Goal: Task Accomplishment & Management: Use online tool/utility

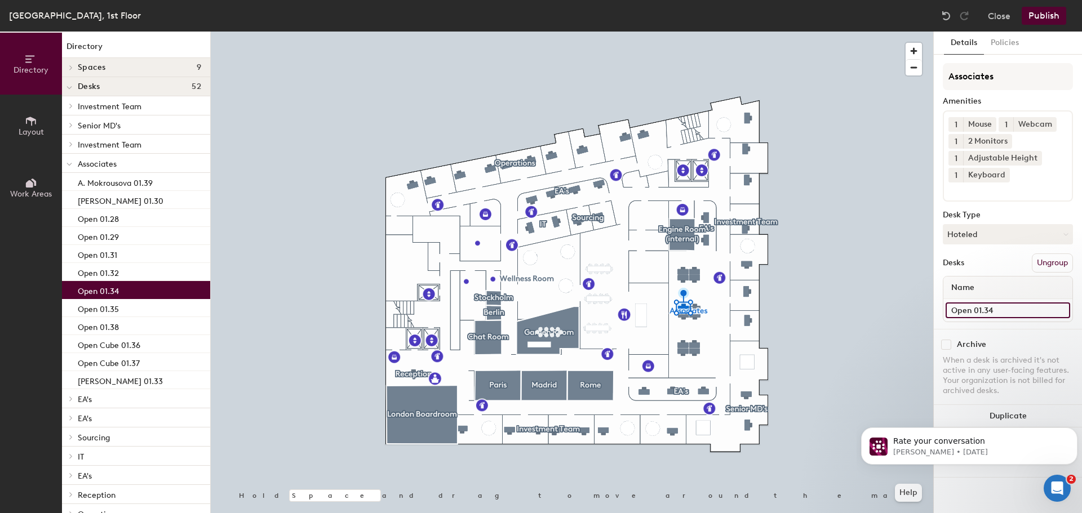
click at [971, 314] on input "Open 01.34" at bounding box center [1007, 311] width 124 height 16
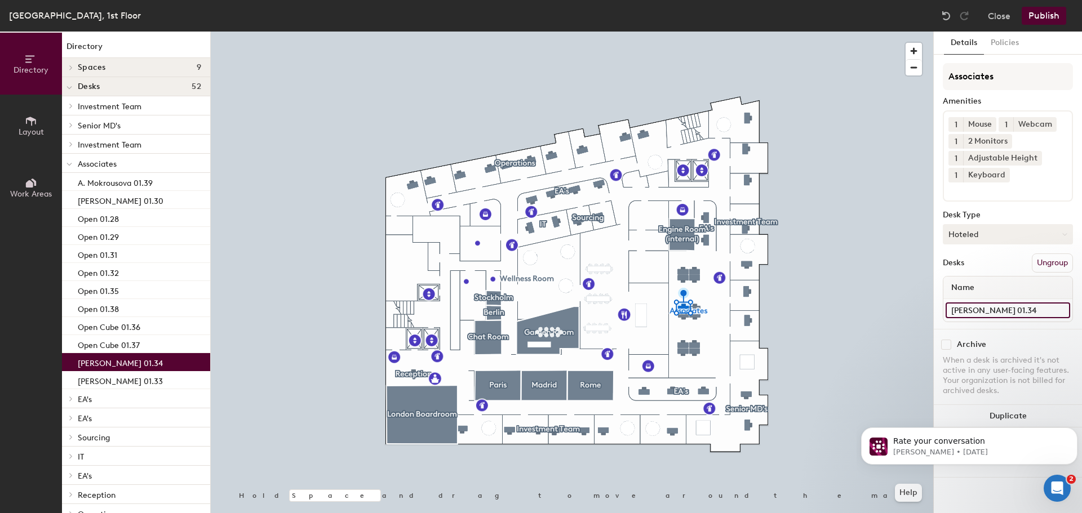
type input "[PERSON_NAME] 01.34"
click at [984, 234] on button "Hoteled" at bounding box center [1007, 234] width 130 height 20
click at [991, 270] on div "Assigned" at bounding box center [999, 269] width 113 height 17
click at [684, 32] on div at bounding box center [572, 32] width 722 height 0
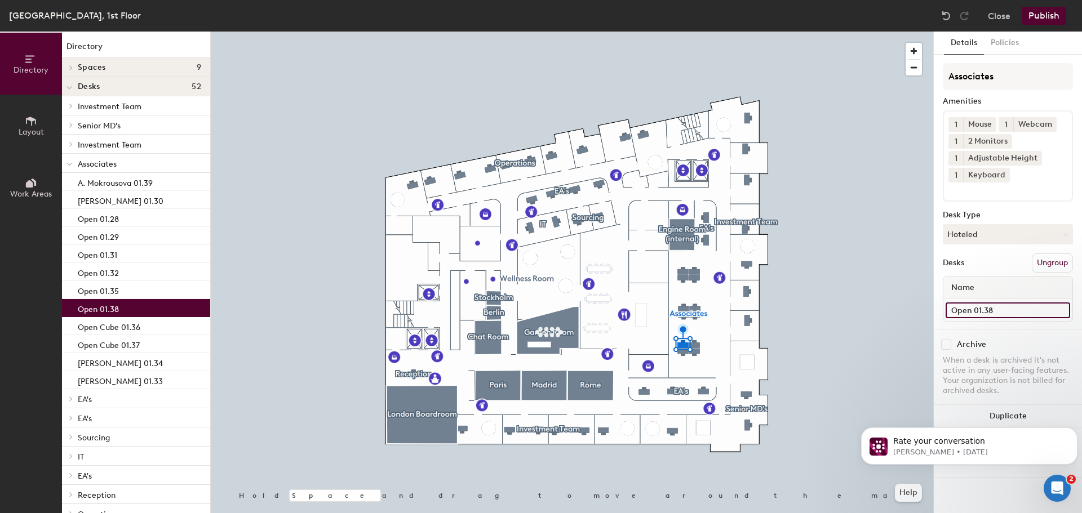
click at [959, 309] on input "Open 01.38" at bounding box center [1007, 311] width 124 height 16
click at [970, 308] on input "Open 01.38" at bounding box center [1007, 311] width 124 height 16
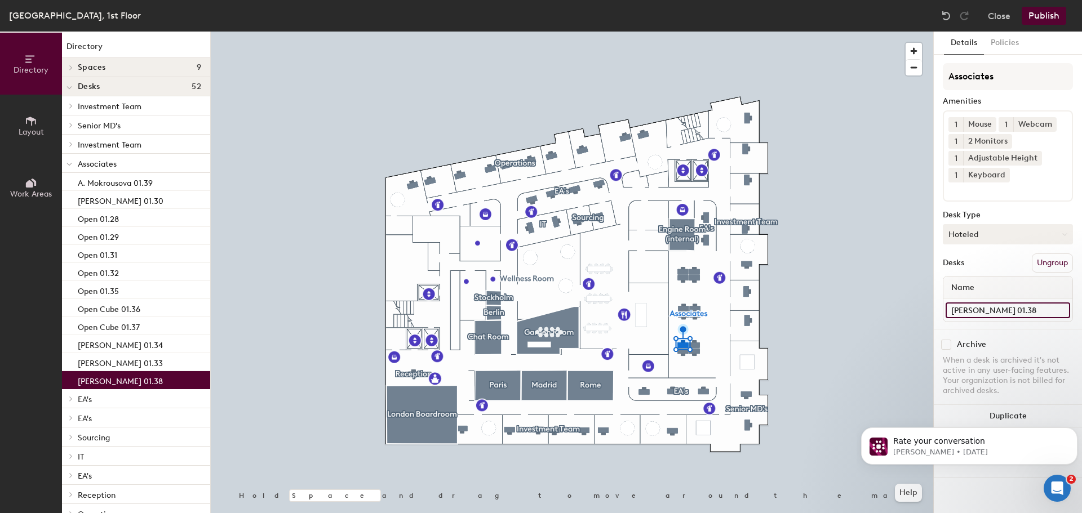
type input "[PERSON_NAME] 01.38"
click at [970, 225] on button "Hoteled" at bounding box center [1007, 234] width 130 height 20
click at [975, 269] on div "Assigned" at bounding box center [999, 269] width 113 height 17
click at [1050, 18] on button "Publish" at bounding box center [1043, 16] width 45 height 18
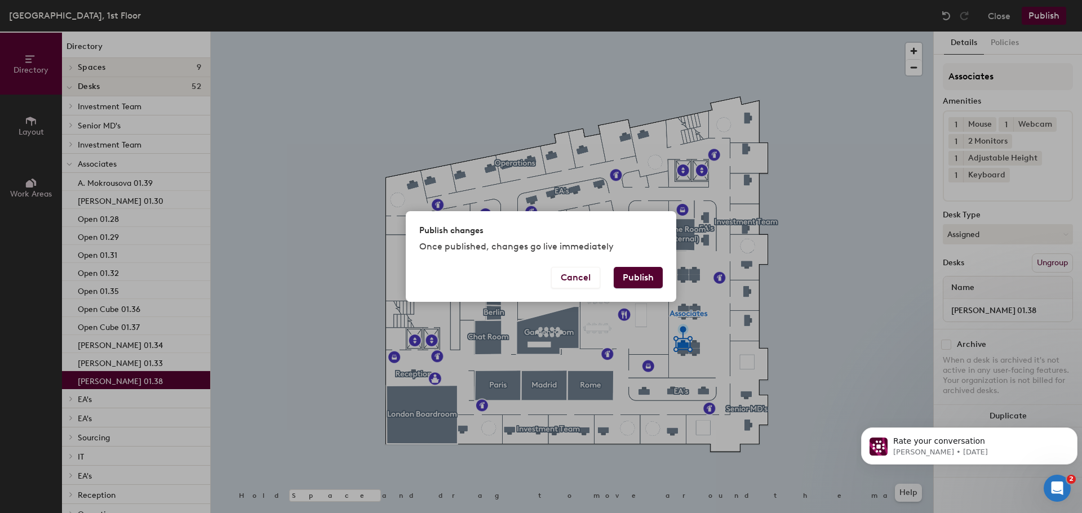
click at [637, 277] on button "Publish" at bounding box center [637, 277] width 49 height 21
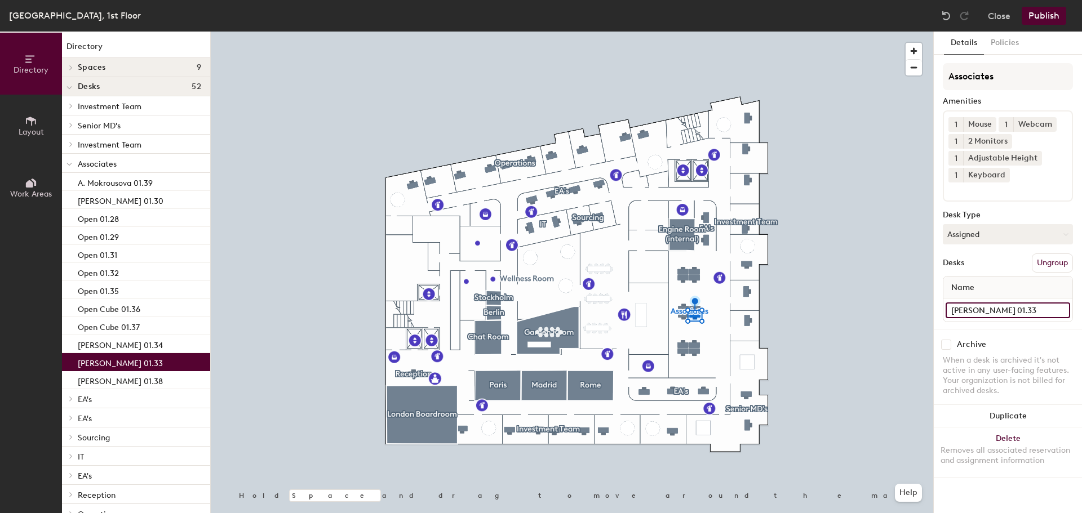
click at [1004, 314] on input "[PERSON_NAME] 01.33" at bounding box center [1007, 311] width 124 height 16
click at [1004, 313] on input "S. Grandpierre 01.33" at bounding box center [1007, 311] width 124 height 16
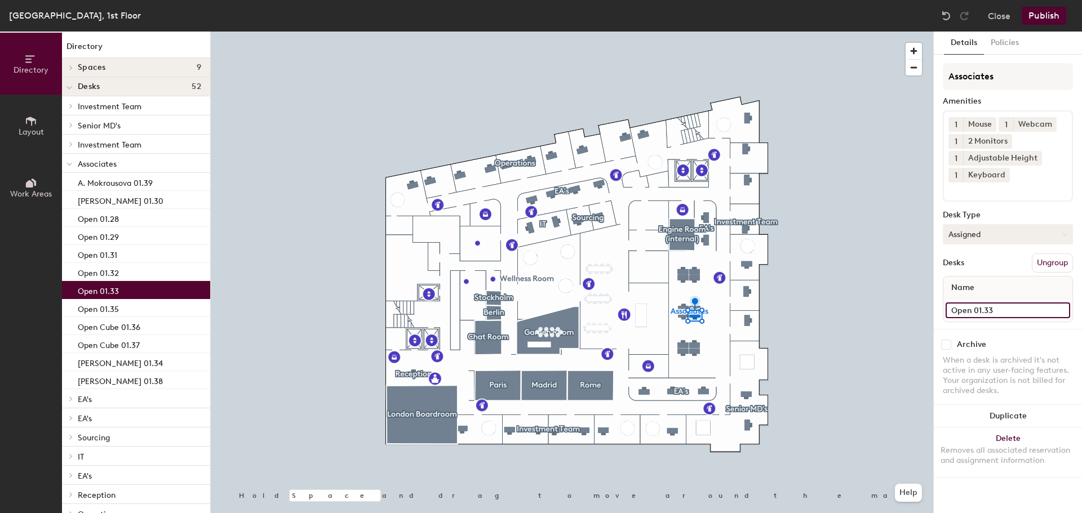
type input "Open 01.33"
click at [976, 227] on button "Assigned" at bounding box center [1007, 234] width 130 height 20
click at [986, 300] on div "Hoteled" at bounding box center [999, 303] width 113 height 17
click at [1047, 15] on button "Publish" at bounding box center [1043, 16] width 45 height 18
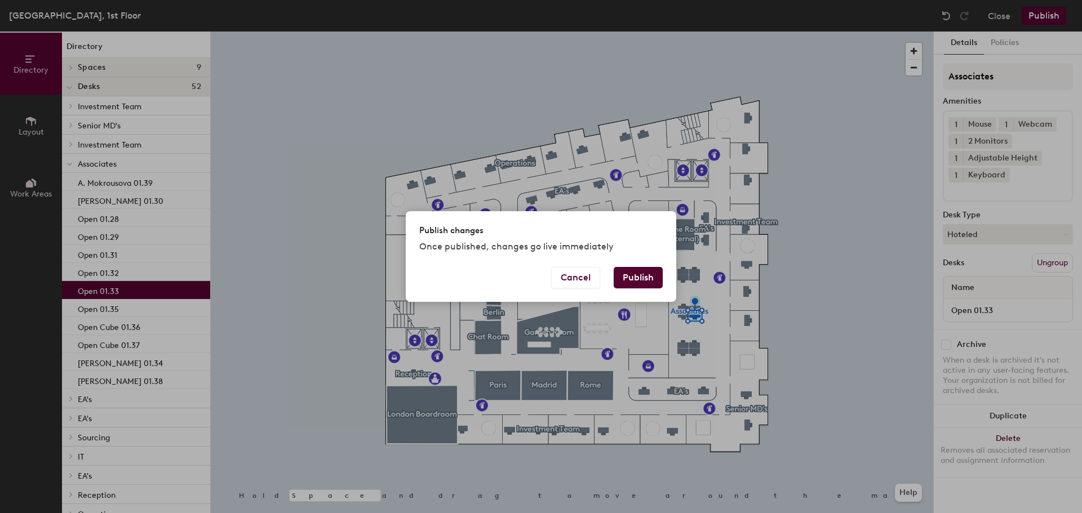
click at [644, 275] on button "Publish" at bounding box center [637, 277] width 49 height 21
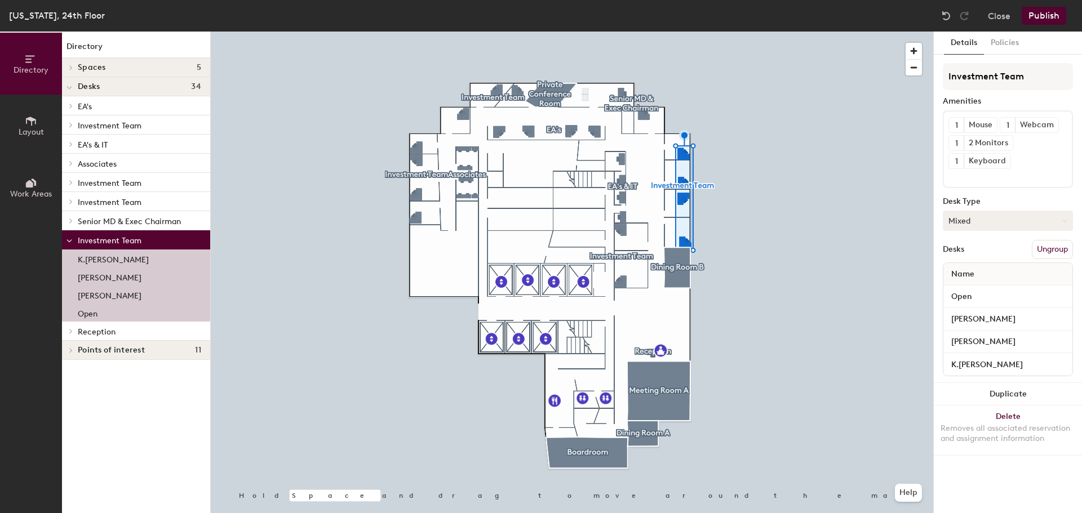
click at [972, 224] on button "Mixed" at bounding box center [1007, 221] width 130 height 20
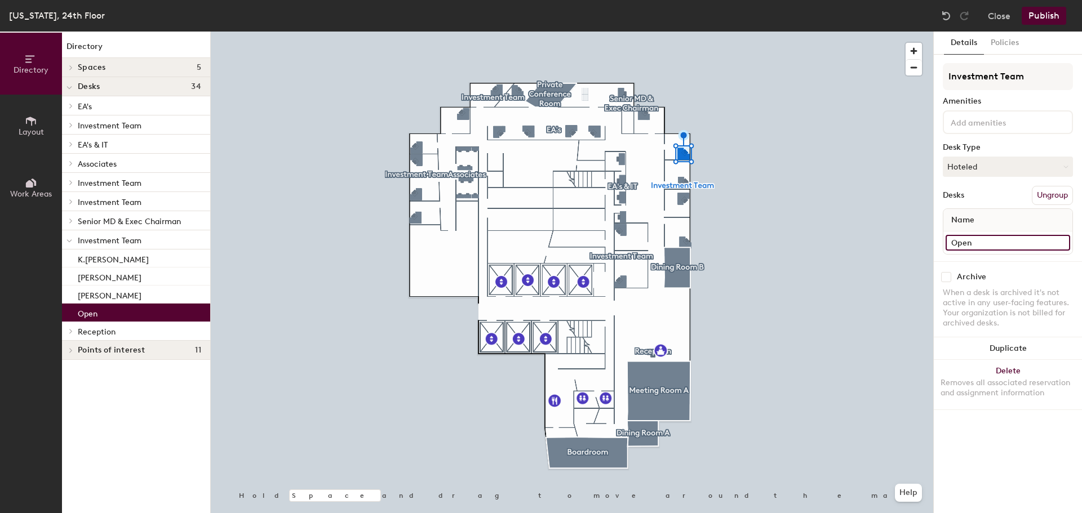
click at [975, 242] on input "Open" at bounding box center [1007, 243] width 124 height 16
click at [960, 171] on button "Hoteled" at bounding box center [1007, 167] width 130 height 20
click at [962, 199] on div "Assigned" at bounding box center [999, 201] width 113 height 17
click at [970, 237] on input "Open" at bounding box center [1007, 243] width 124 height 16
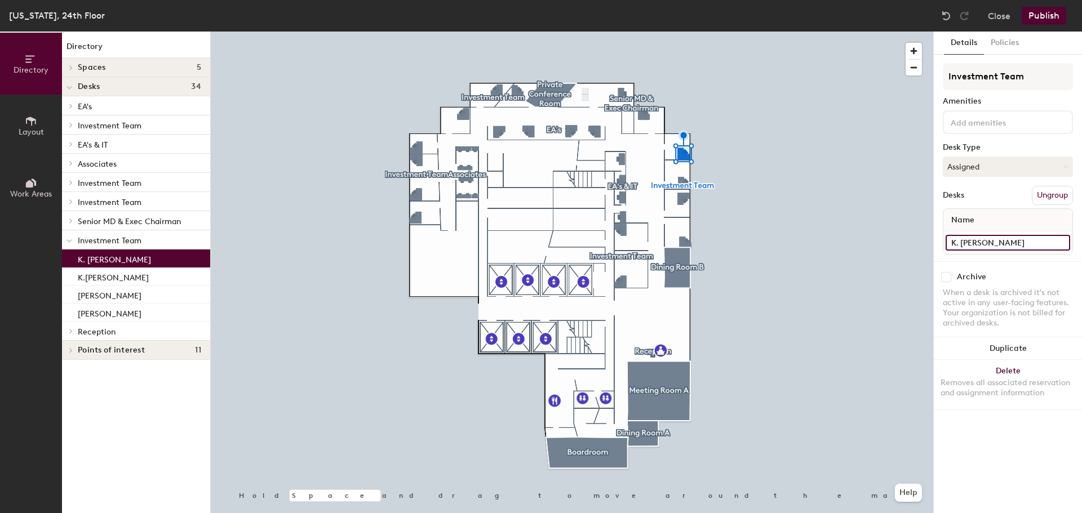
type input "K. Lyndon"
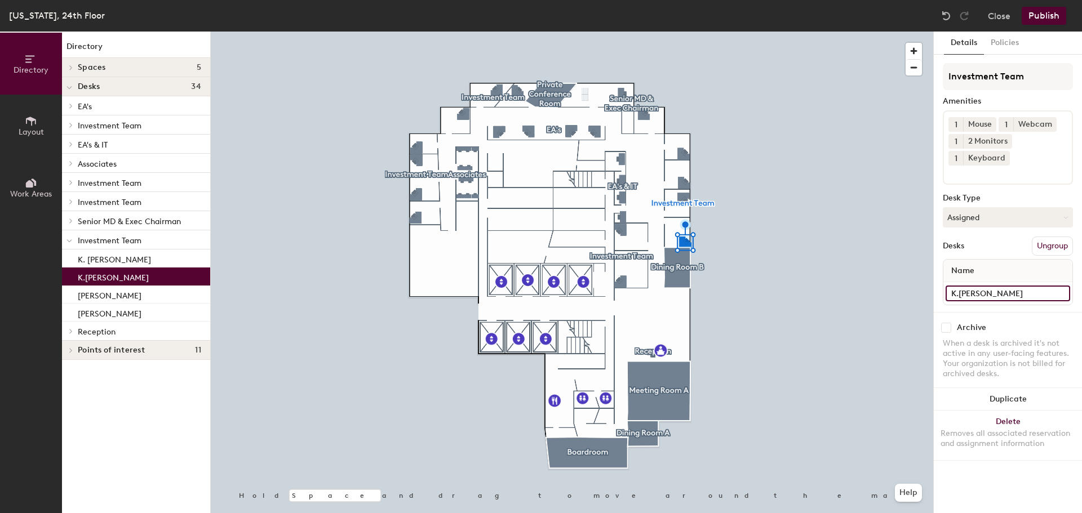
click at [971, 292] on input "K.Lyndon" at bounding box center [1007, 294] width 124 height 16
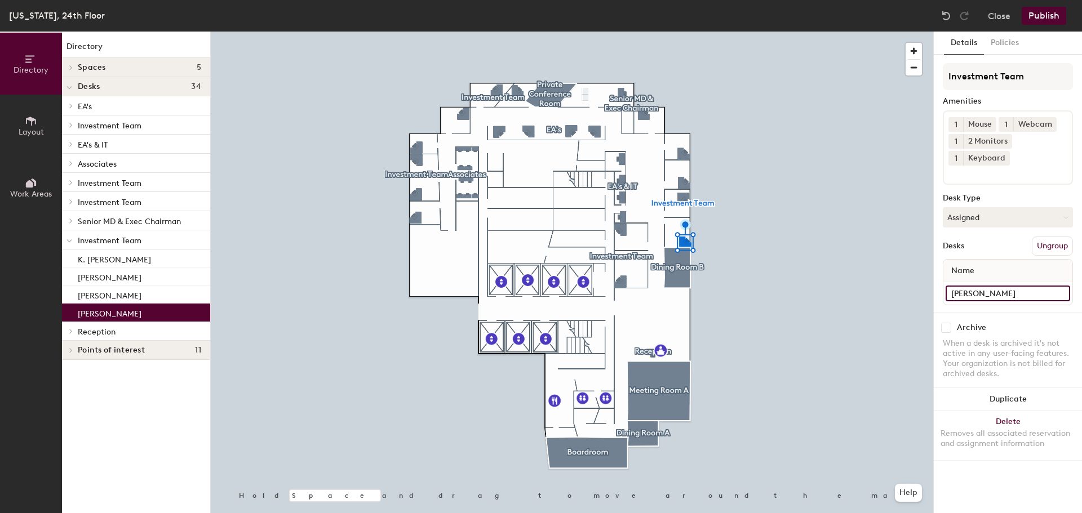
type input "M. Jagiela"
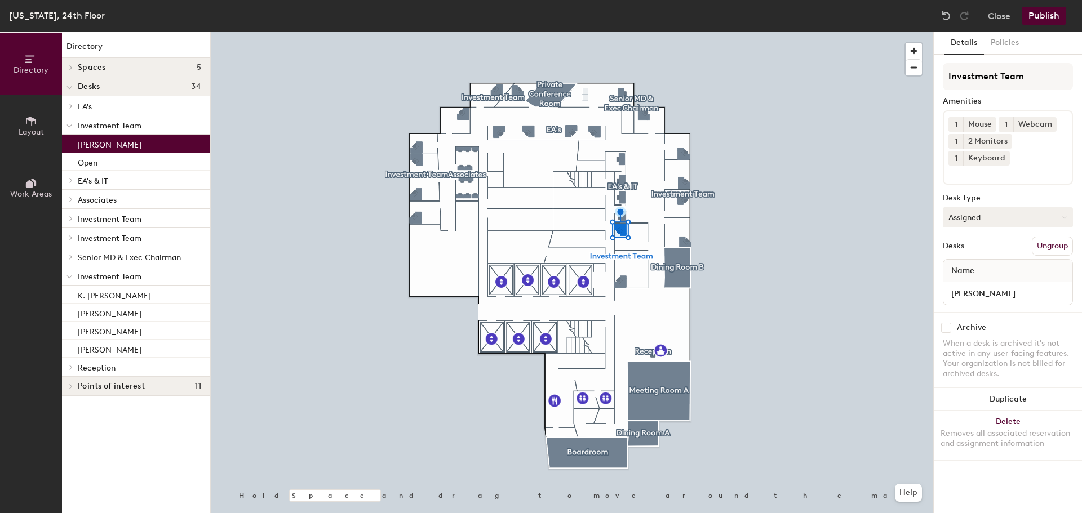
click at [973, 221] on button "Assigned" at bounding box center [1007, 217] width 130 height 20
click at [973, 289] on div "Hoteled" at bounding box center [999, 286] width 113 height 17
click at [994, 291] on input "M. Jagiela" at bounding box center [1007, 294] width 124 height 16
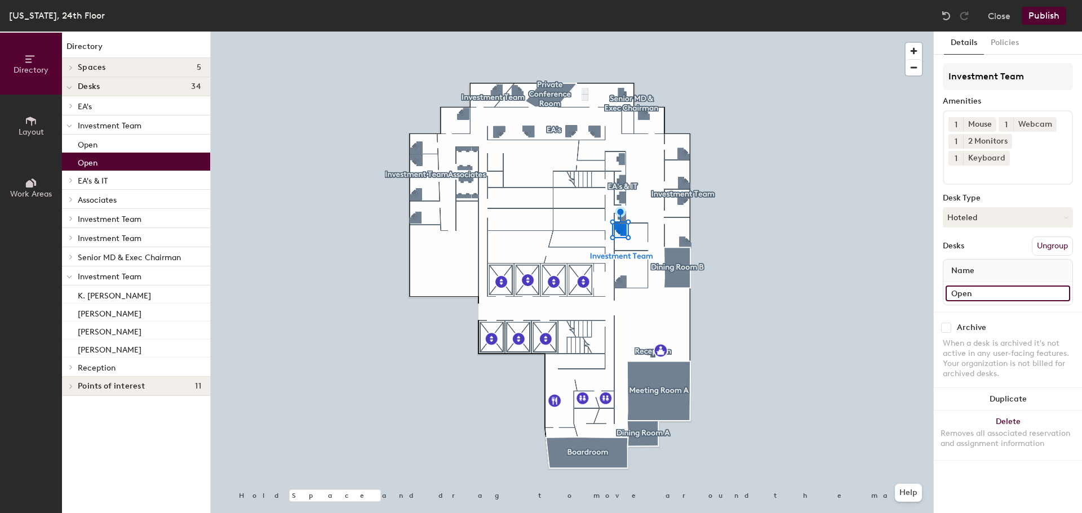
type input "Open"
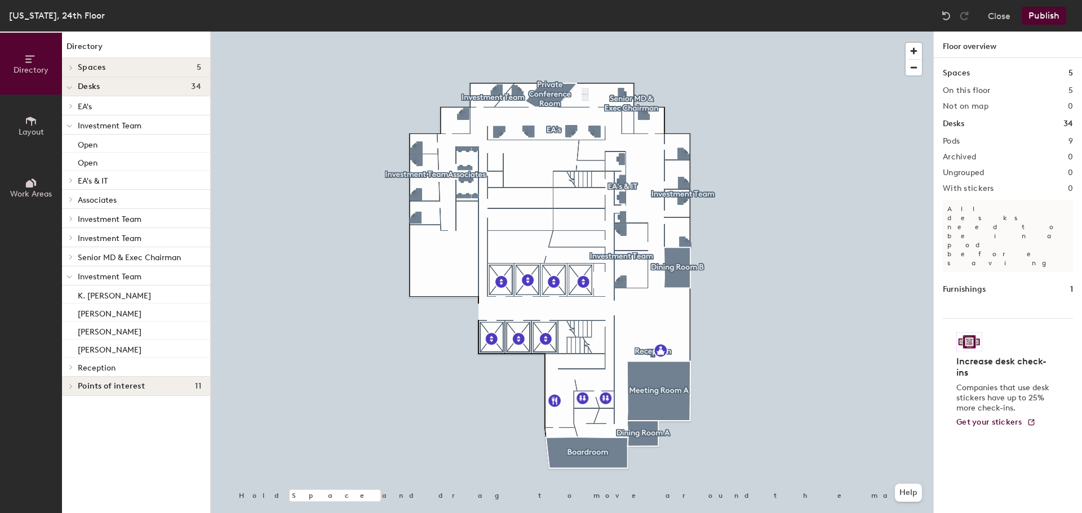
click at [1045, 15] on button "Publish" at bounding box center [1043, 16] width 45 height 18
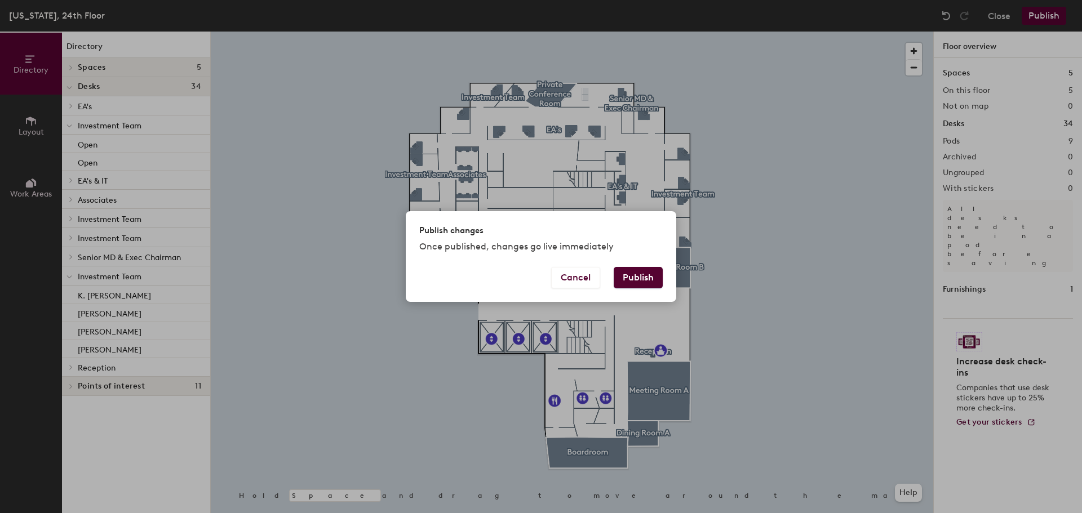
click at [644, 273] on button "Publish" at bounding box center [637, 277] width 49 height 21
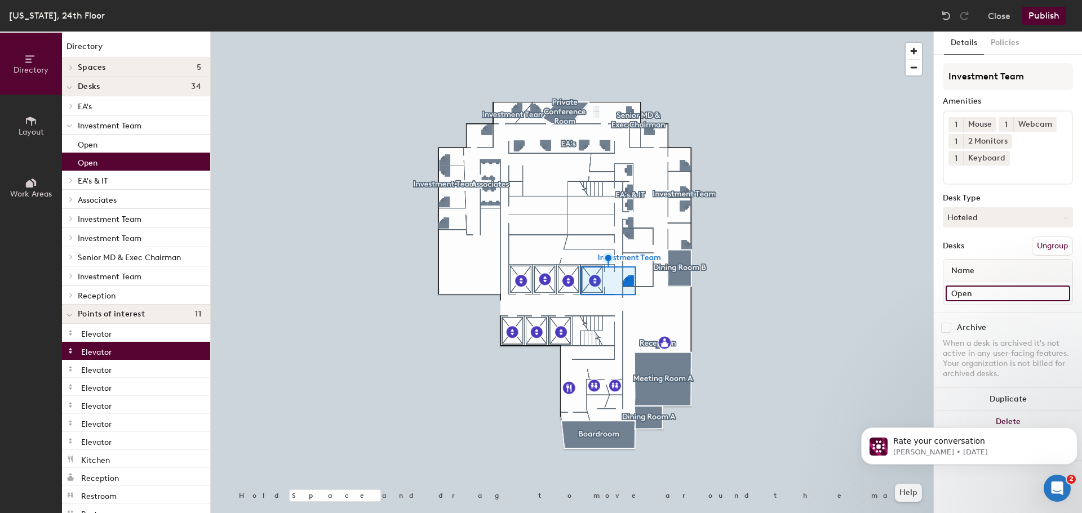
click at [967, 292] on input "Open" at bounding box center [1007, 294] width 124 height 16
type input "S. Ravani"
click at [984, 214] on button "Hoteled" at bounding box center [1007, 217] width 130 height 20
click at [975, 253] on div "Assigned" at bounding box center [999, 252] width 113 height 17
click at [1047, 15] on button "Publish" at bounding box center [1043, 16] width 45 height 18
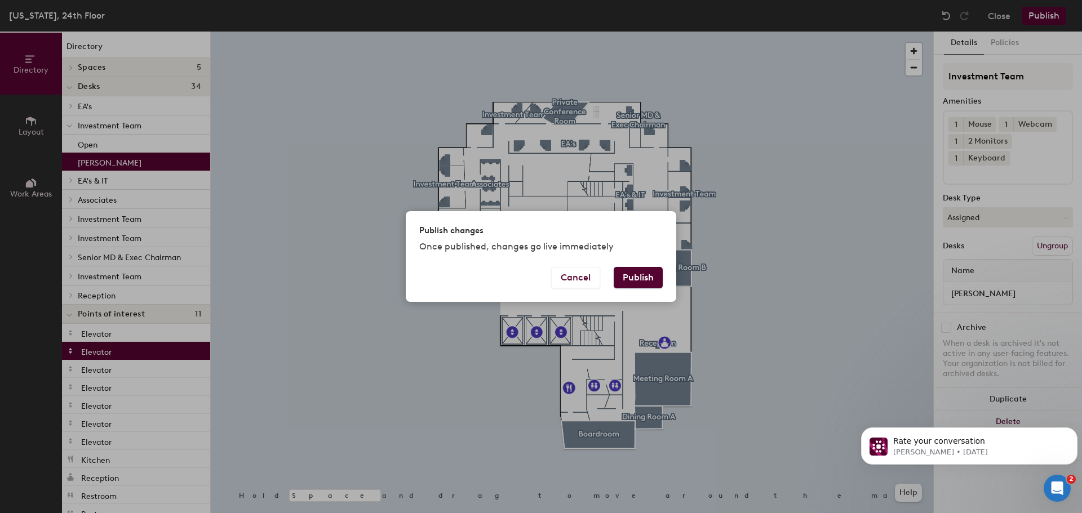
click at [629, 270] on button "Publish" at bounding box center [637, 277] width 49 height 21
